Goal: Task Accomplishment & Management: Manage account settings

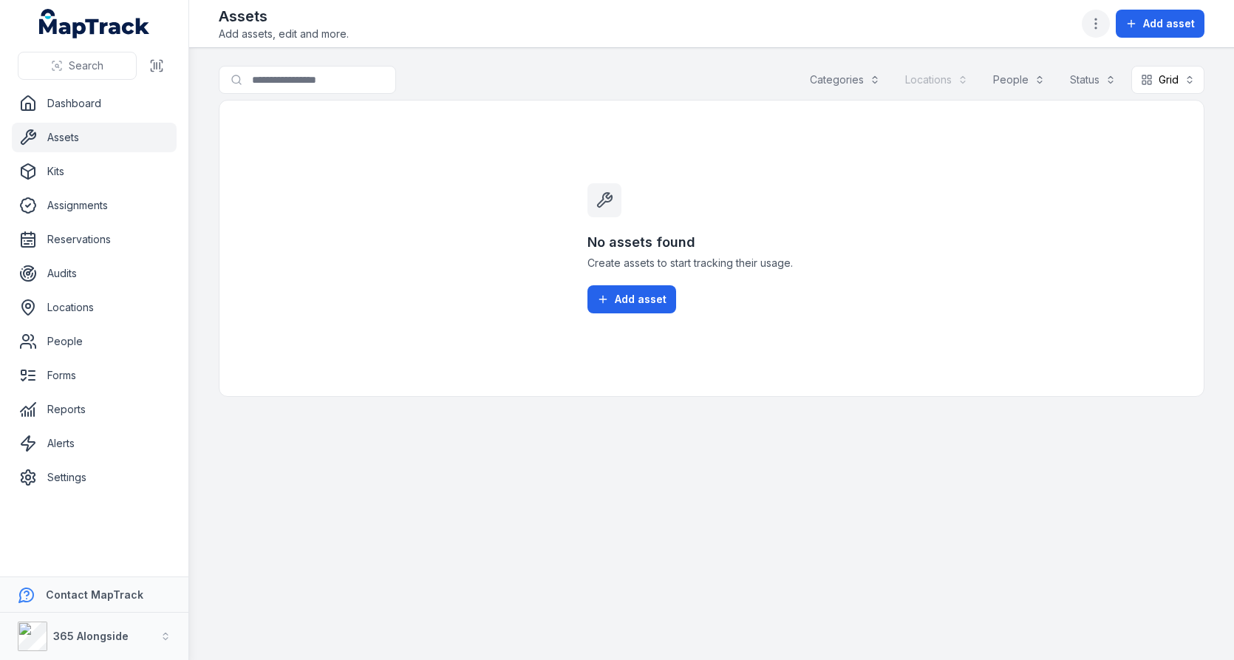
click at [1103, 27] on icon "button" at bounding box center [1095, 23] width 15 height 15
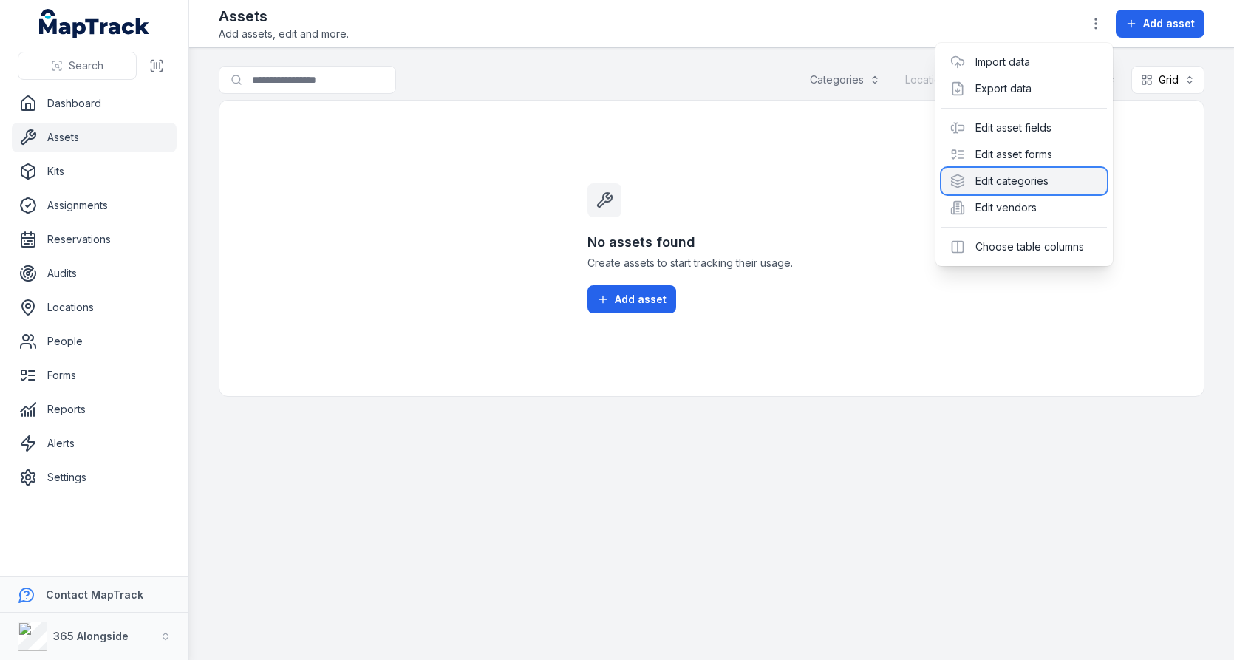
click at [1013, 180] on div "Edit categories" at bounding box center [1024, 181] width 166 height 27
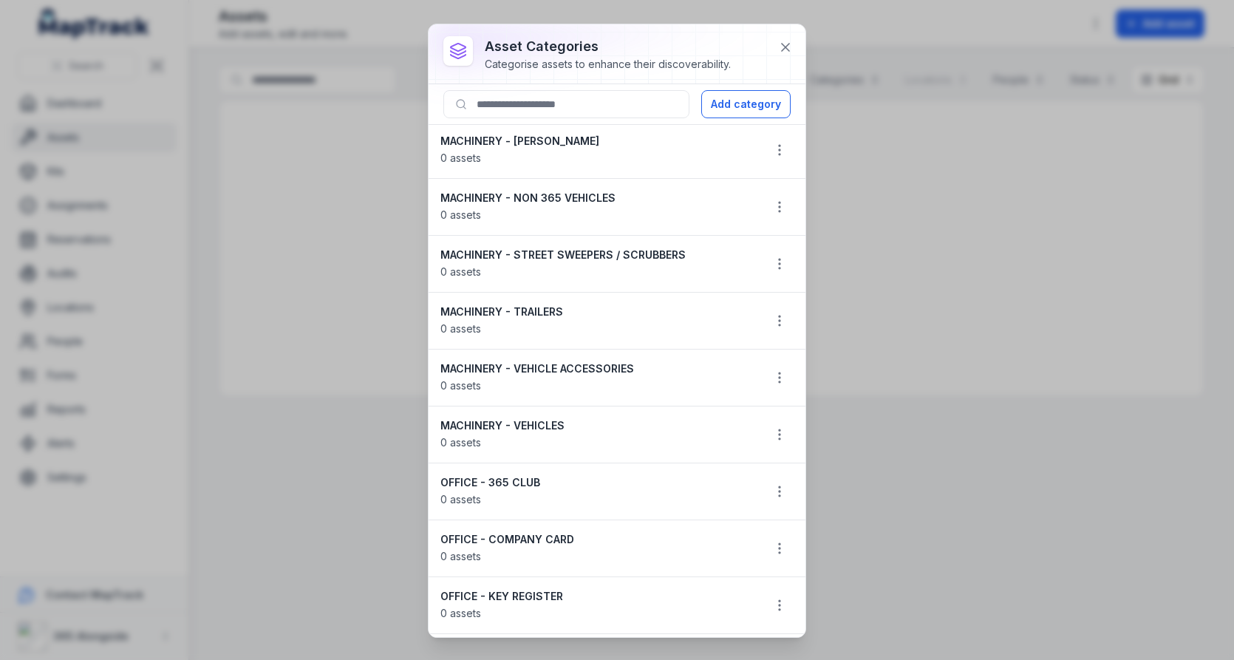
scroll to position [528, 0]
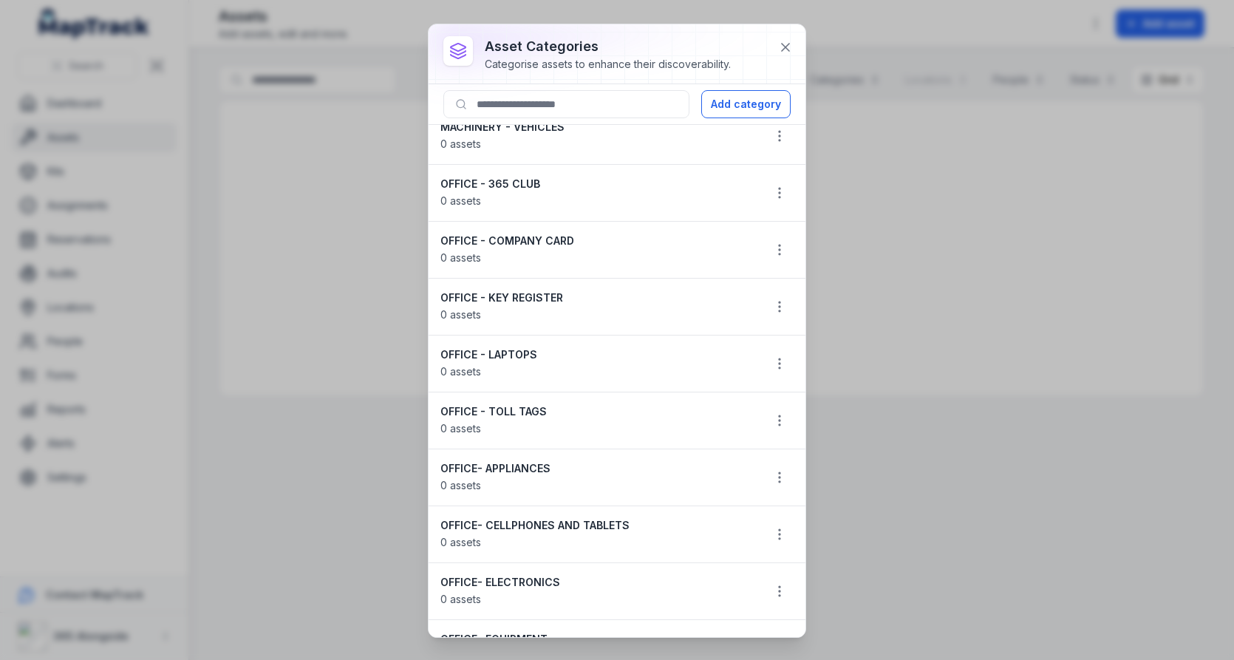
click at [547, 278] on li "OFFICE - KEY REGISTER 0 assets" at bounding box center [617, 307] width 377 height 58
click at [537, 261] on div at bounding box center [537, 261] width 0 height 0
click at [534, 290] on strong "OFFICE - KEY REGISTER" at bounding box center [595, 297] width 310 height 15
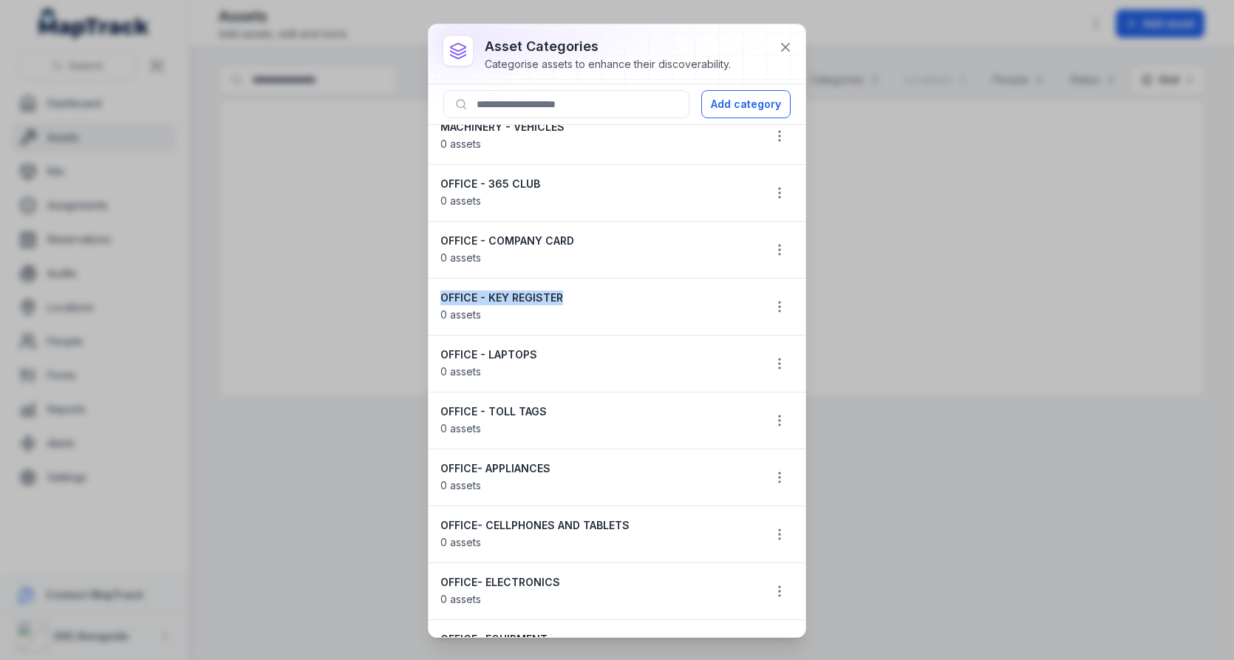
click at [534, 290] on strong "OFFICE - KEY REGISTER" at bounding box center [595, 297] width 310 height 15
click at [556, 290] on strong "OFFICE - KEY REGISTER" at bounding box center [595, 297] width 310 height 15
click at [577, 294] on strong "OFFICE - KEY REGISTER" at bounding box center [595, 297] width 310 height 15
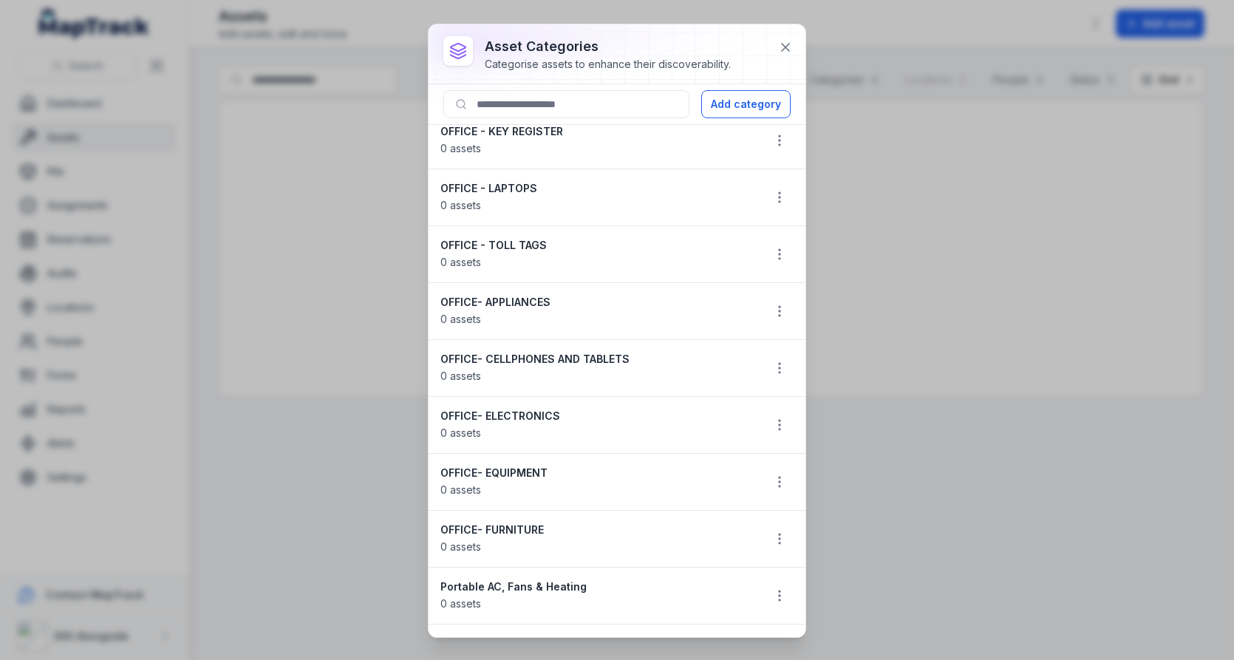
scroll to position [828, 0]
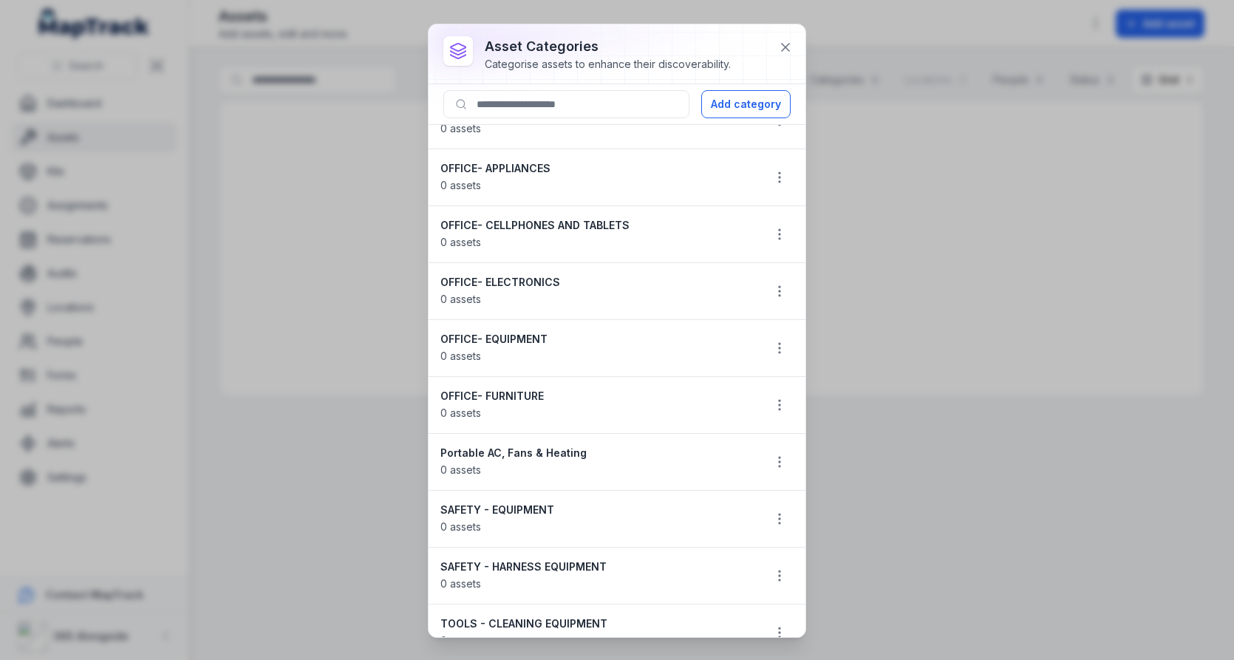
click at [521, 389] on strong "OFFICE- FURNITURE" at bounding box center [595, 396] width 310 height 15
click at [773, 341] on icon "button" at bounding box center [779, 348] width 15 height 15
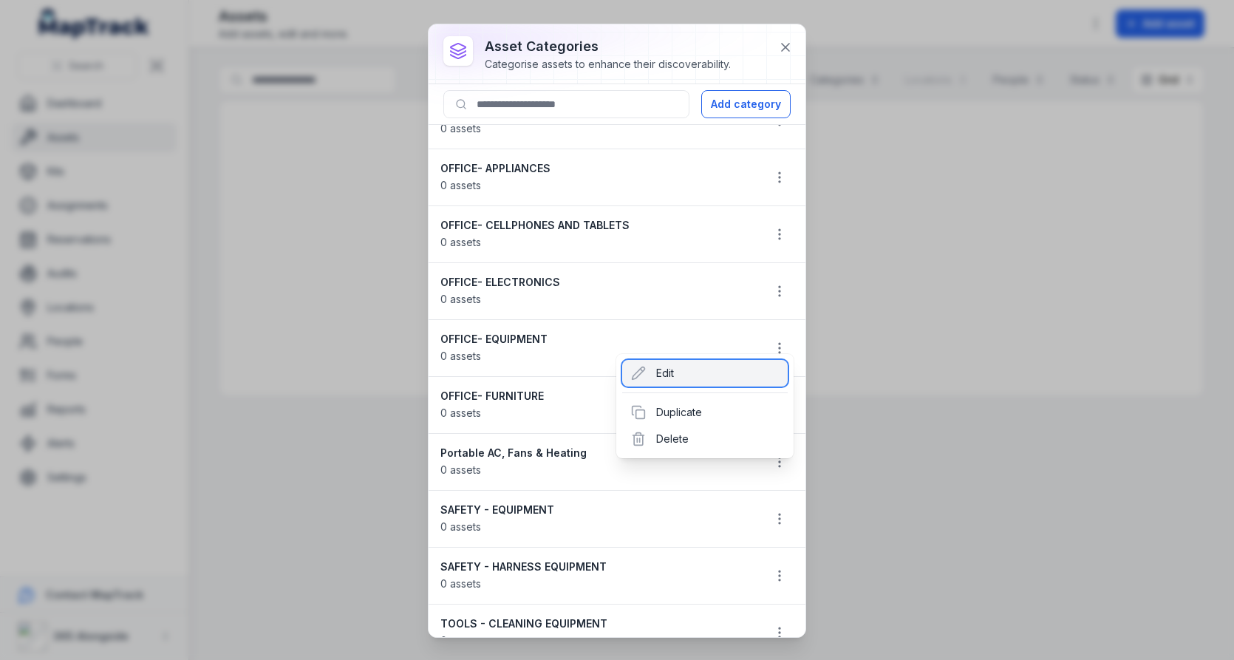
click at [705, 369] on div "Edit" at bounding box center [705, 373] width 166 height 27
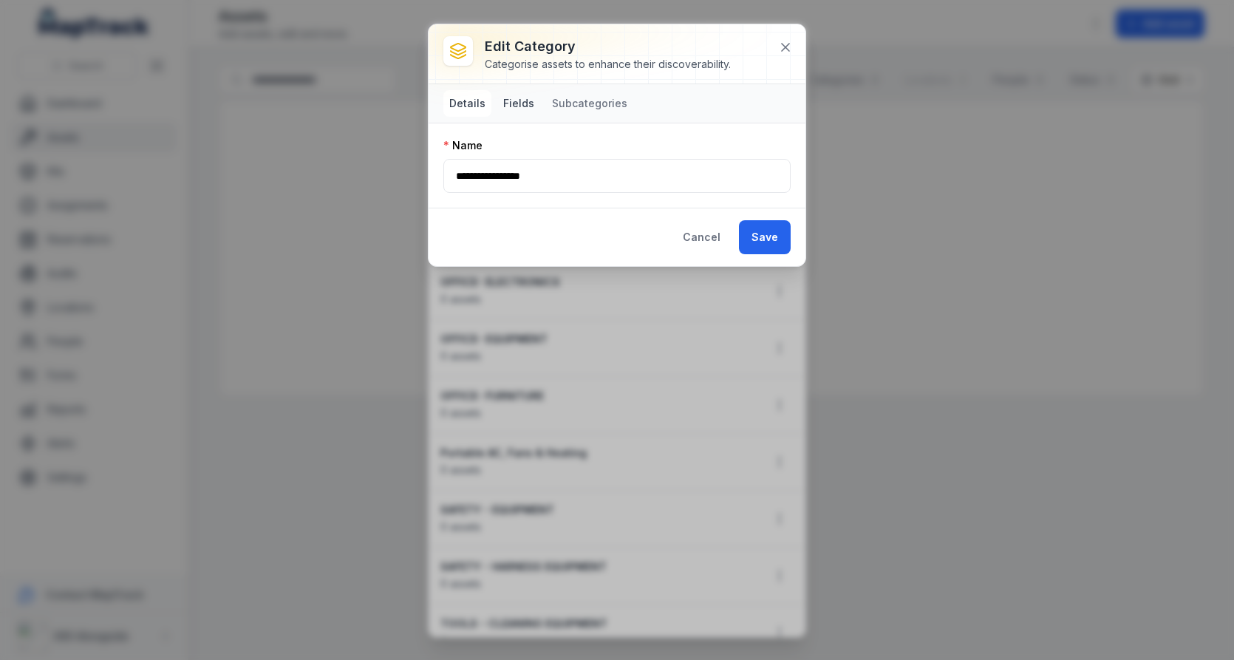
click at [529, 103] on button "Fields" at bounding box center [518, 103] width 43 height 27
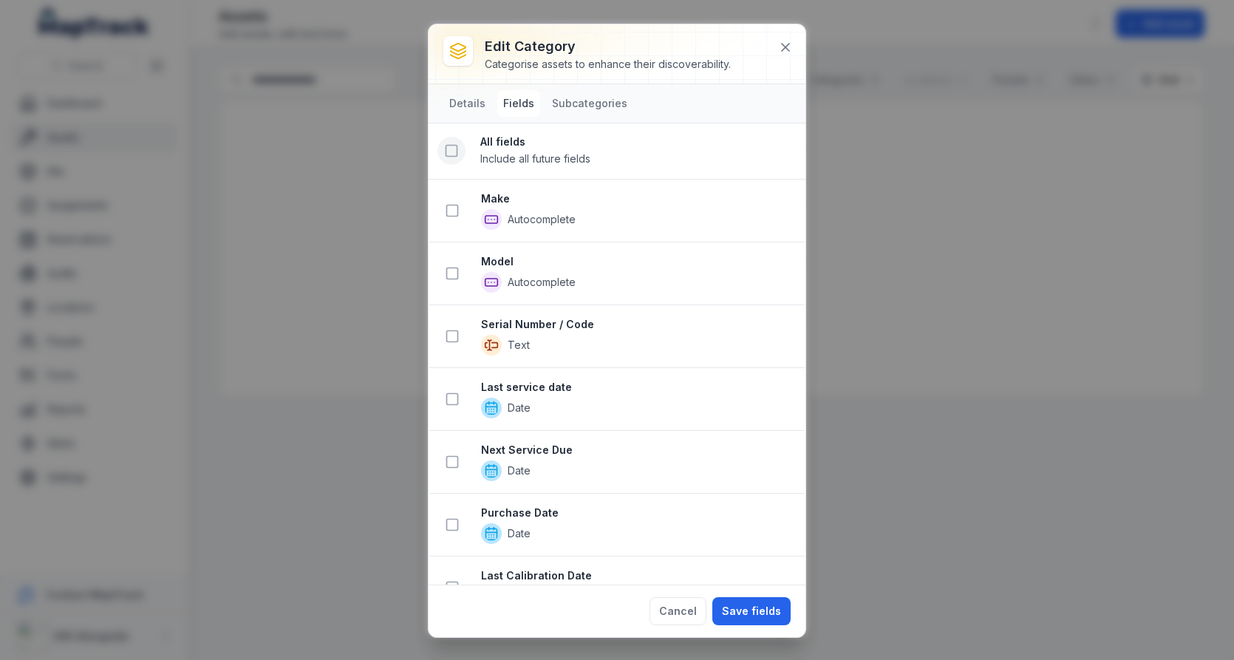
click at [459, 151] on button at bounding box center [451, 151] width 28 height 28
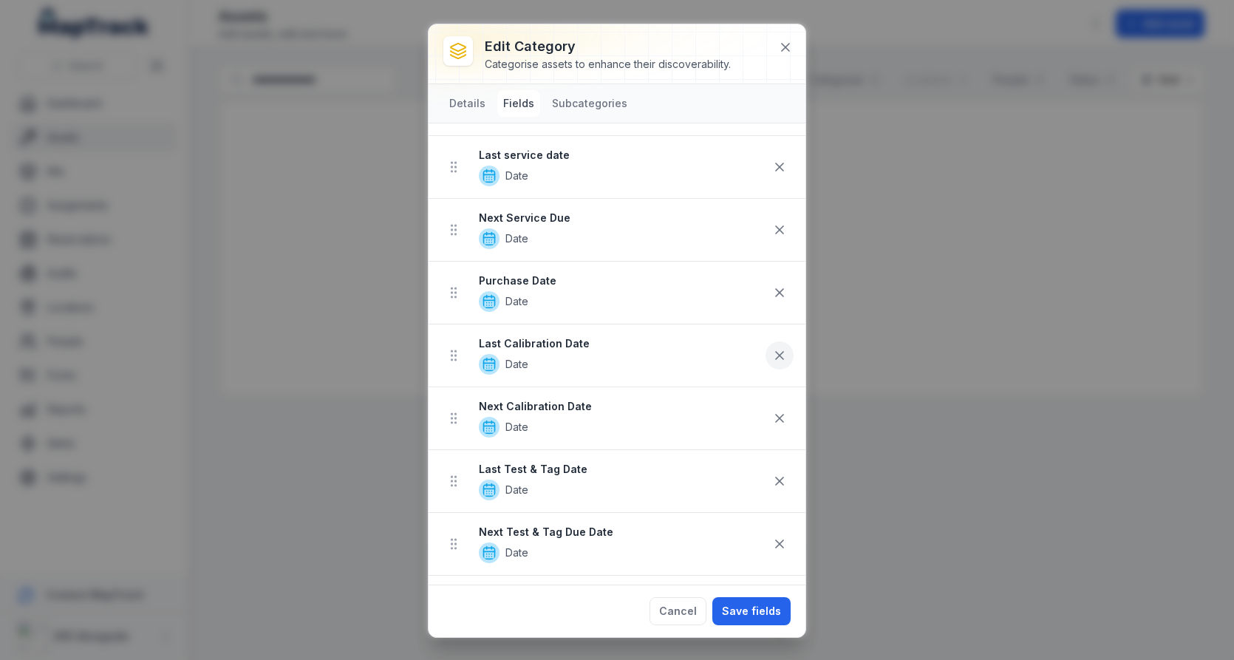
click at [780, 341] on button at bounding box center [780, 355] width 28 height 28
click at [774, 410] on icon at bounding box center [779, 417] width 15 height 15
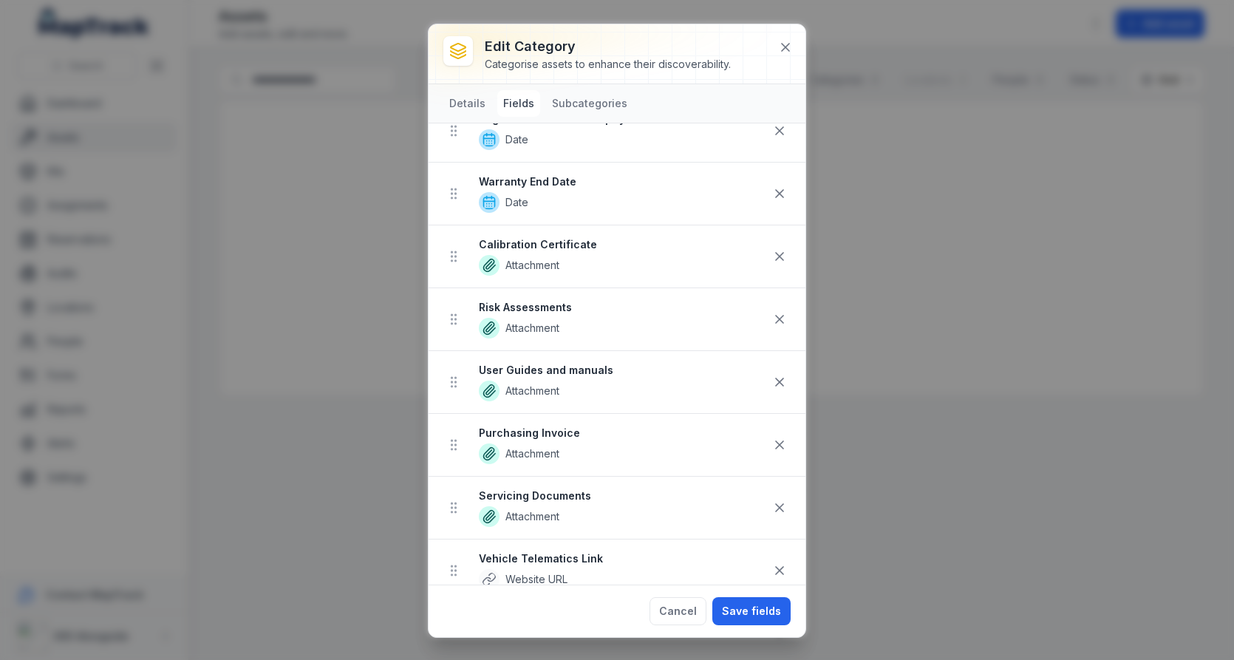
scroll to position [564, 0]
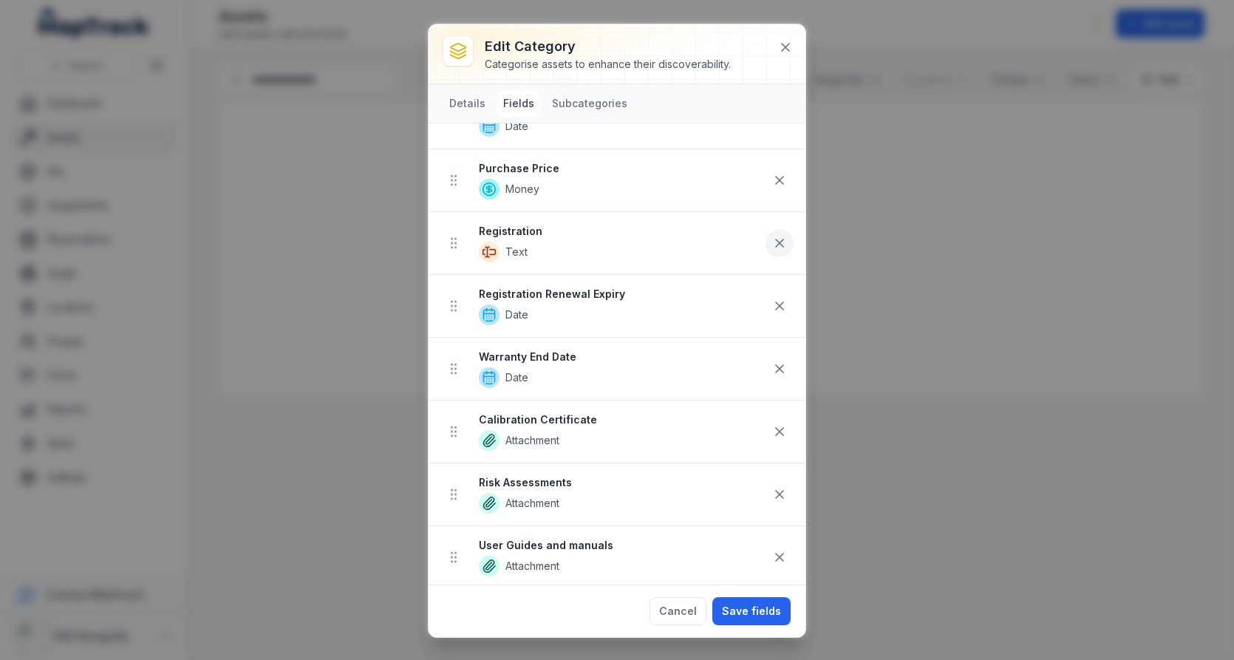
click at [773, 237] on icon at bounding box center [779, 243] width 15 height 15
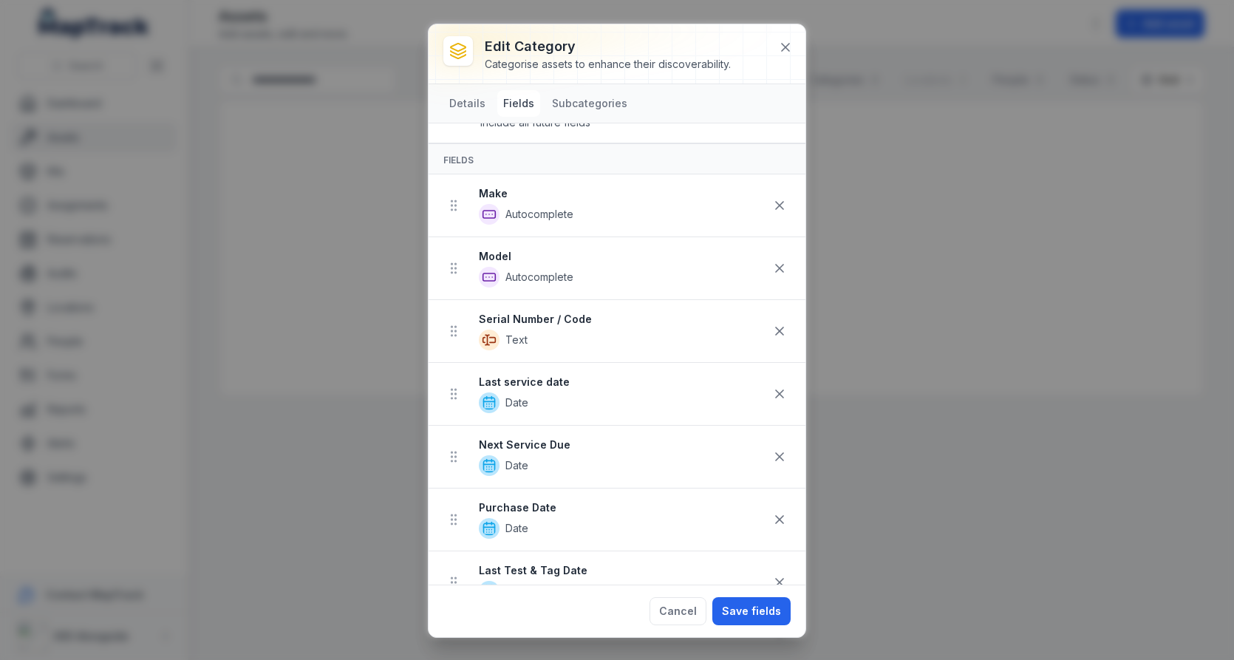
scroll to position [0, 0]
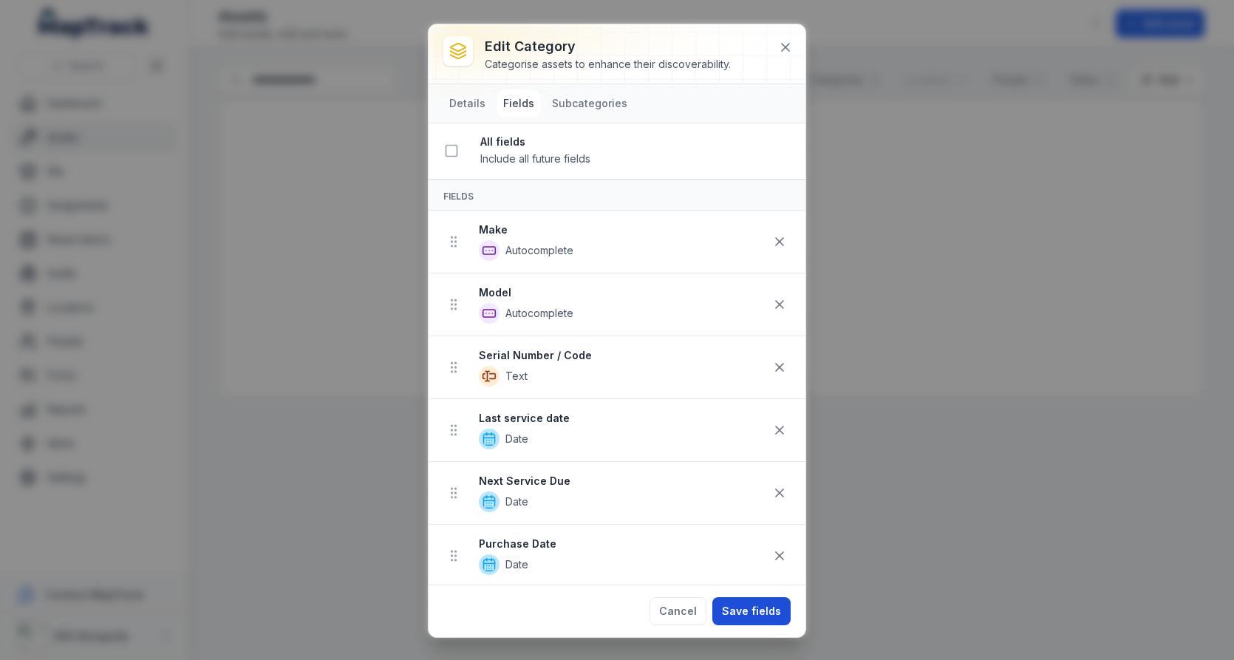
click at [737, 604] on button "Save fields" at bounding box center [751, 611] width 78 height 28
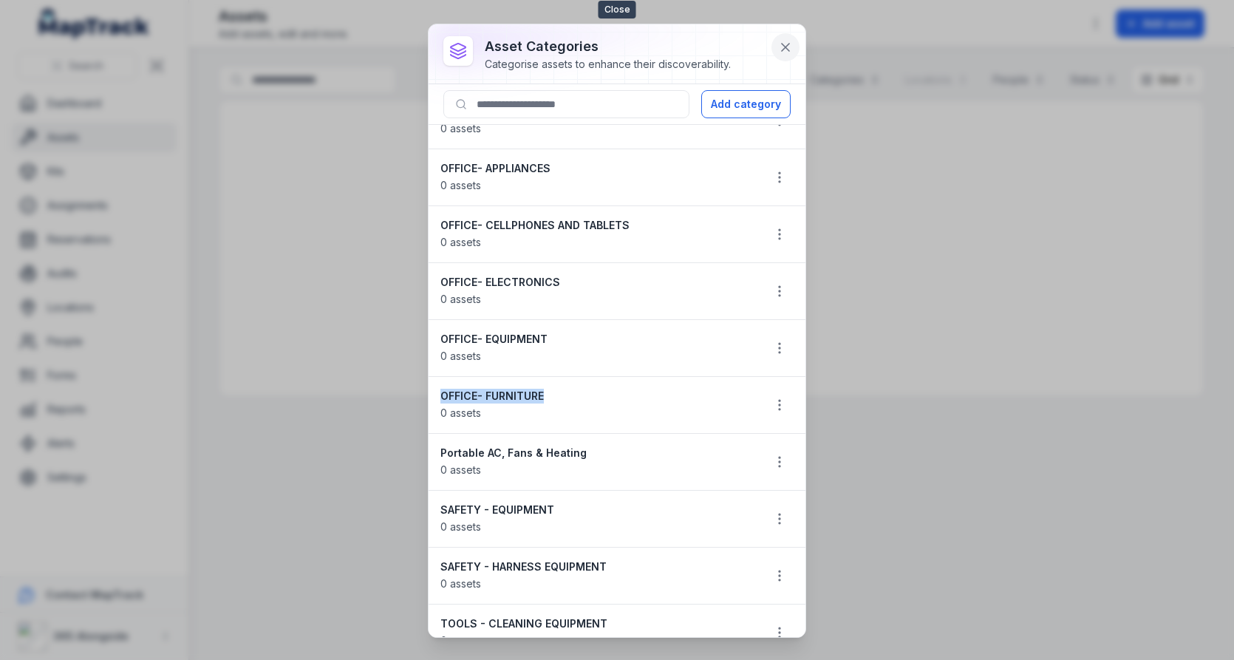
click at [783, 44] on icon at bounding box center [785, 47] width 7 height 7
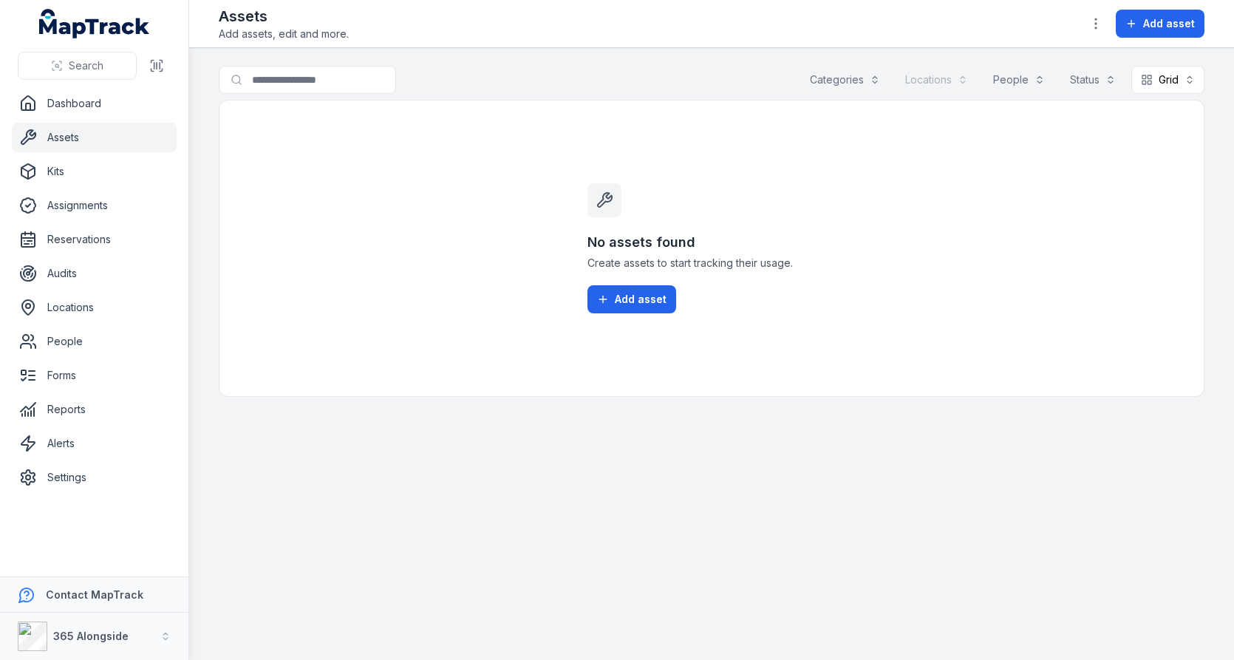
click at [665, 180] on div "No assets found Create assets to start tracking their usage. Add asset" at bounding box center [712, 248] width 284 height 296
